Goal: Information Seeking & Learning: Learn about a topic

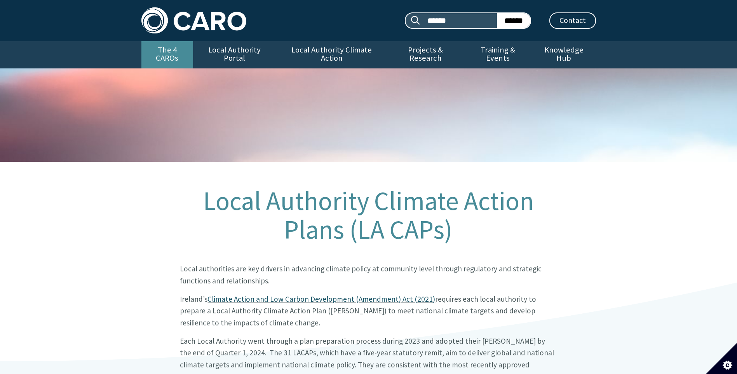
click at [169, 49] on link "The 4 CAROs" at bounding box center [167, 54] width 52 height 27
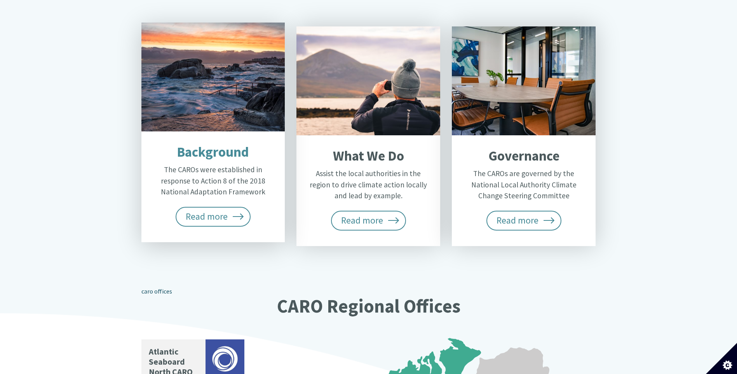
scroll to position [272, 0]
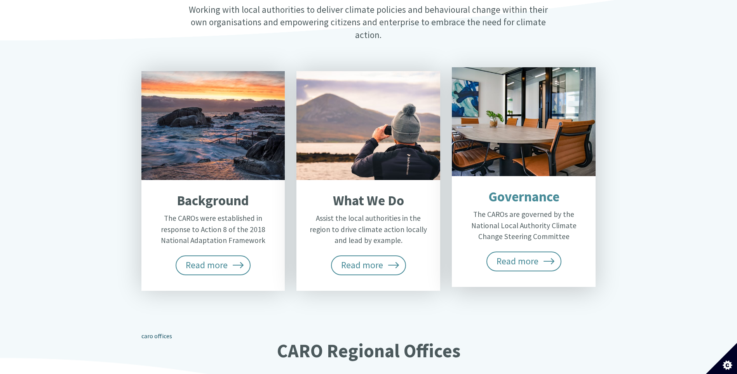
click at [523, 212] on p "The CAROs are governed by the National Local Authority Climate Change Steering …" at bounding box center [523, 225] width 121 height 33
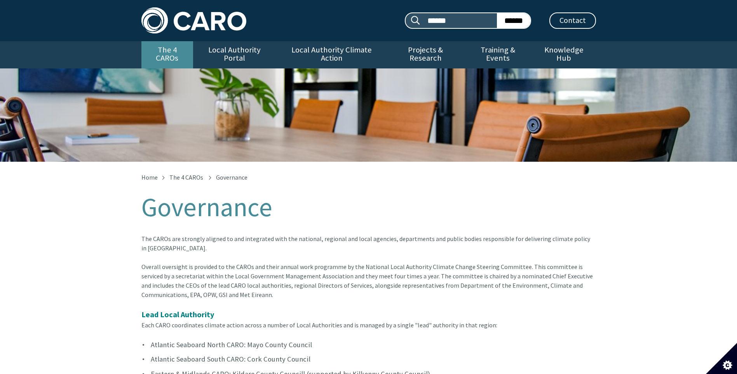
click at [170, 49] on link "The 4 CAROs" at bounding box center [167, 54] width 52 height 27
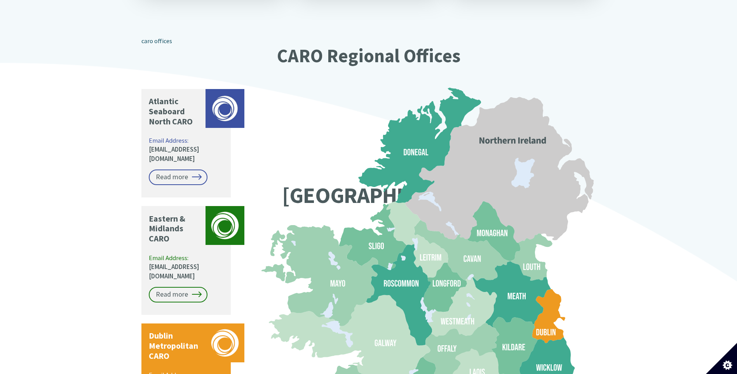
scroll to position [366, 0]
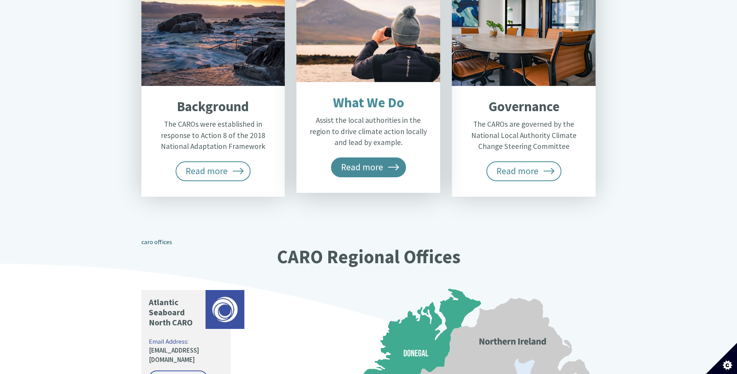
click at [365, 157] on span "Read more" at bounding box center [368, 166] width 75 height 19
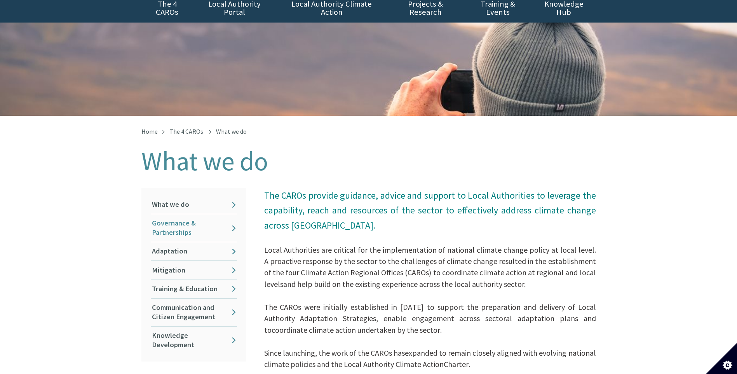
scroll to position [116, 0]
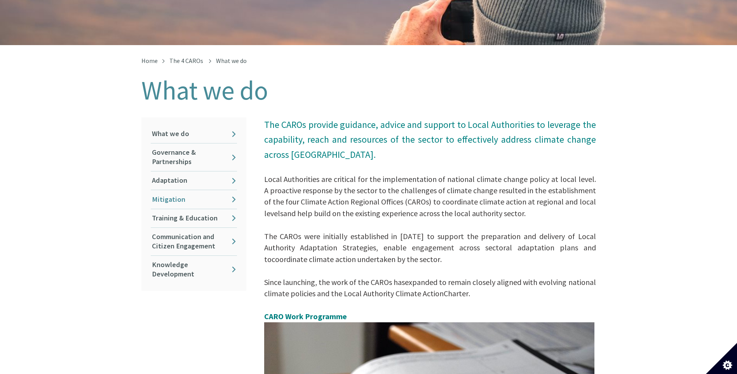
click at [181, 191] on link "Mitigation" at bounding box center [194, 199] width 86 height 18
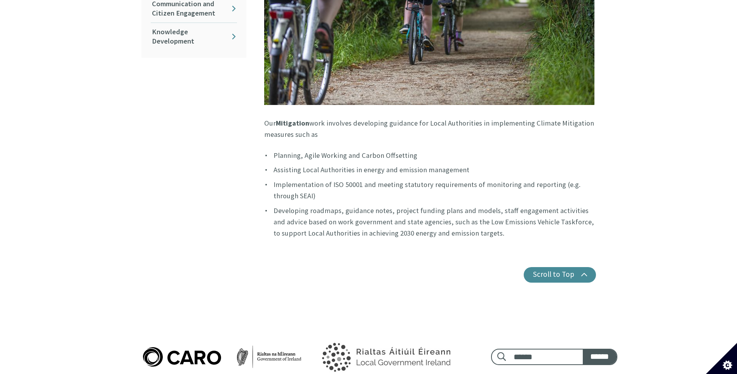
scroll to position [349, 0]
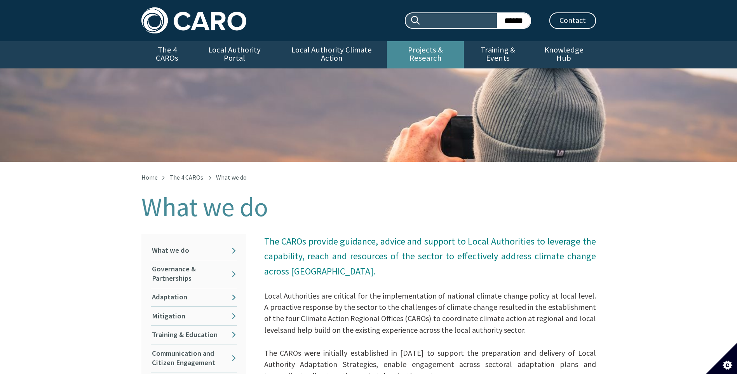
click at [428, 49] on link "Projects & Research" at bounding box center [425, 54] width 77 height 27
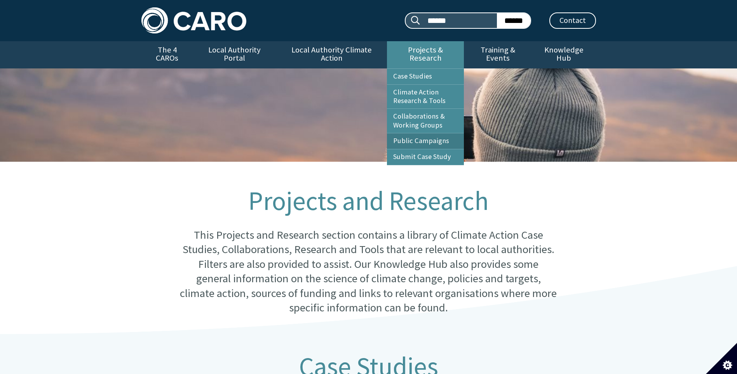
click at [433, 133] on link "Public Campaigns" at bounding box center [425, 141] width 77 height 16
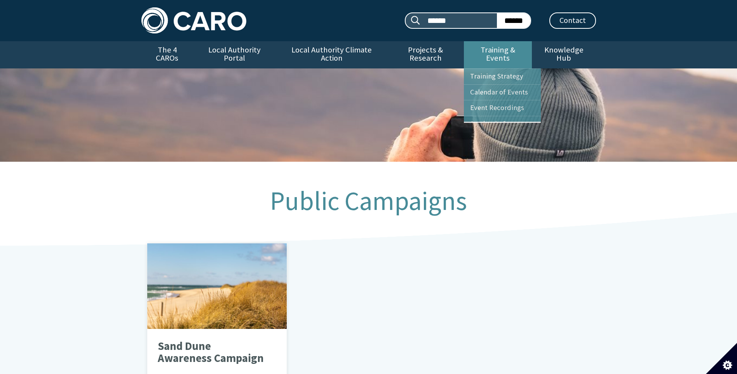
click at [485, 47] on link "Training & Events" at bounding box center [498, 54] width 68 height 27
